Goal: Transaction & Acquisition: Purchase product/service

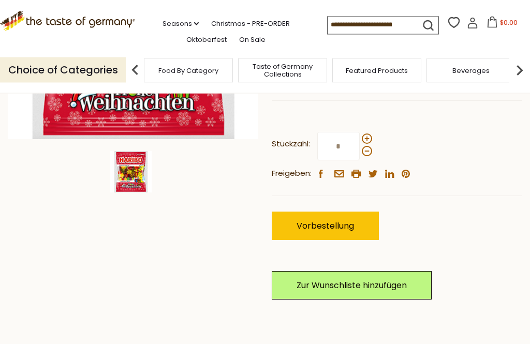
scroll to position [257, 0]
click at [347, 161] on input "*" at bounding box center [339, 146] width 42 height 28
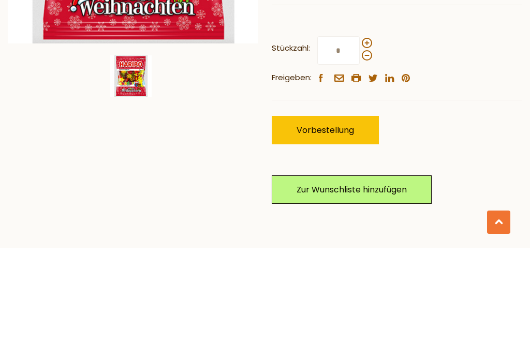
click at [367, 134] on span at bounding box center [367, 139] width 10 height 10
click at [360, 133] on input "*" at bounding box center [339, 147] width 42 height 28
click at [371, 134] on span at bounding box center [367, 139] width 10 height 10
click at [360, 133] on input "*" at bounding box center [339, 147] width 42 height 28
click at [370, 134] on span at bounding box center [367, 139] width 10 height 10
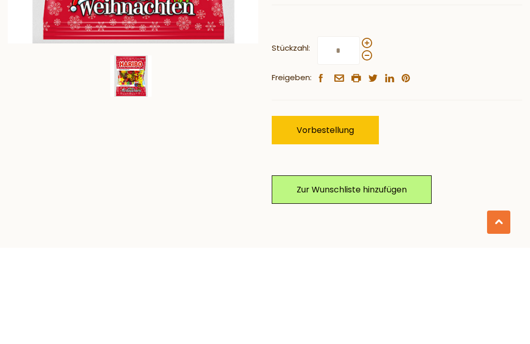
click at [360, 133] on input "*" at bounding box center [339, 147] width 42 height 28
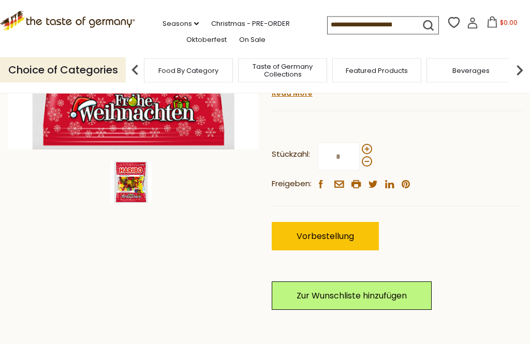
scroll to position [248, 0]
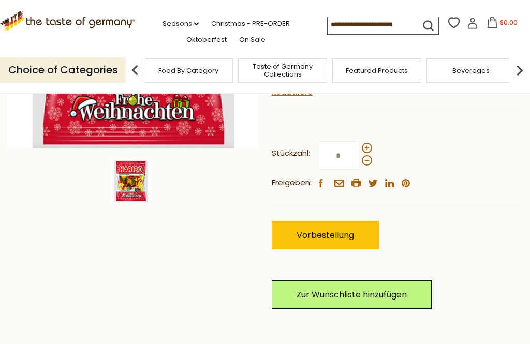
click at [369, 153] on span at bounding box center [367, 148] width 10 height 10
click at [360, 170] on input "*" at bounding box center [339, 155] width 42 height 28
type input "*"
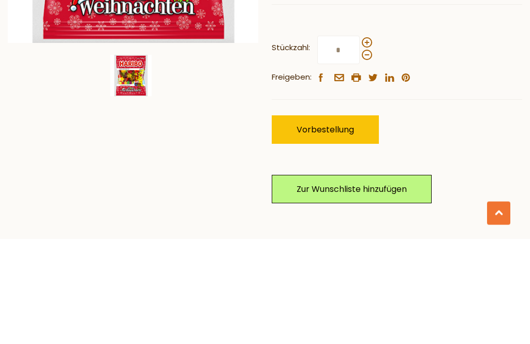
type input "*"
click at [325, 221] on button "Vorbestellung" at bounding box center [325, 235] width 107 height 28
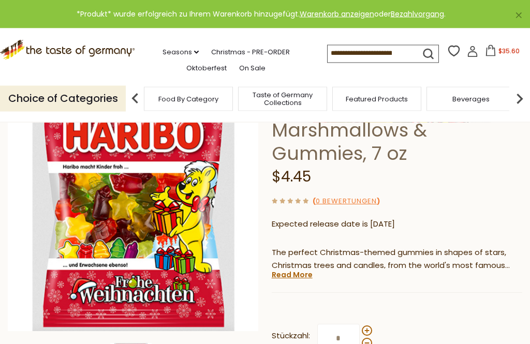
scroll to position [90, 0]
